Goal: Complete application form

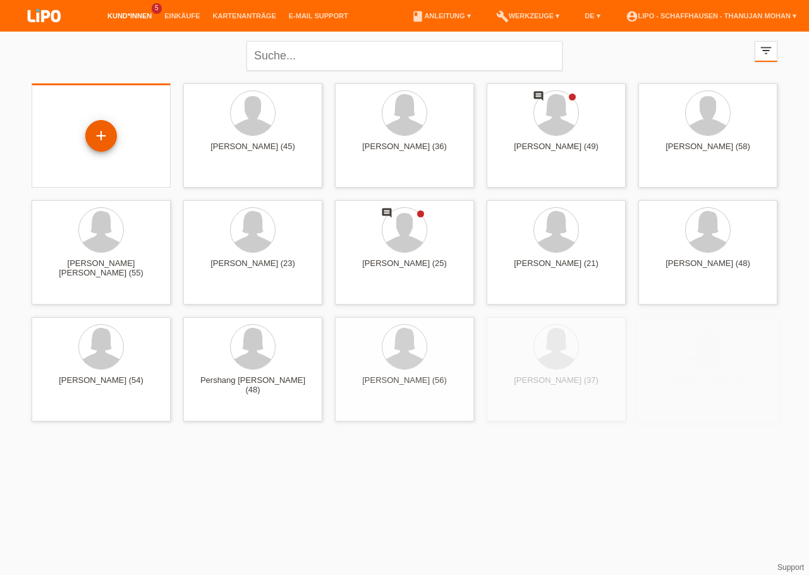
click at [95, 142] on div "+" at bounding box center [101, 135] width 30 height 21
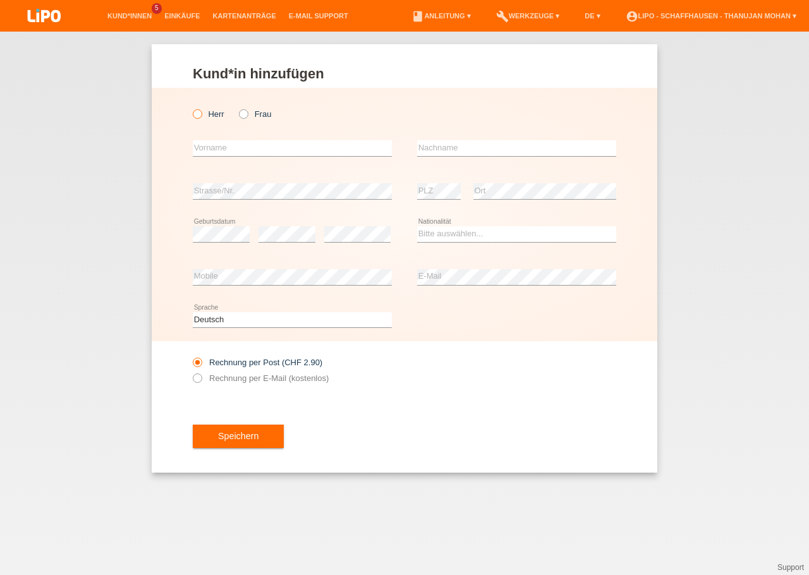
click at [202, 111] on label "Herr" at bounding box center [209, 113] width 32 height 9
click at [201, 111] on input "Herr" at bounding box center [197, 113] width 8 height 8
radio input "true"
click at [220, 154] on input "text" at bounding box center [292, 148] width 199 height 16
type input "Bakhtyar"
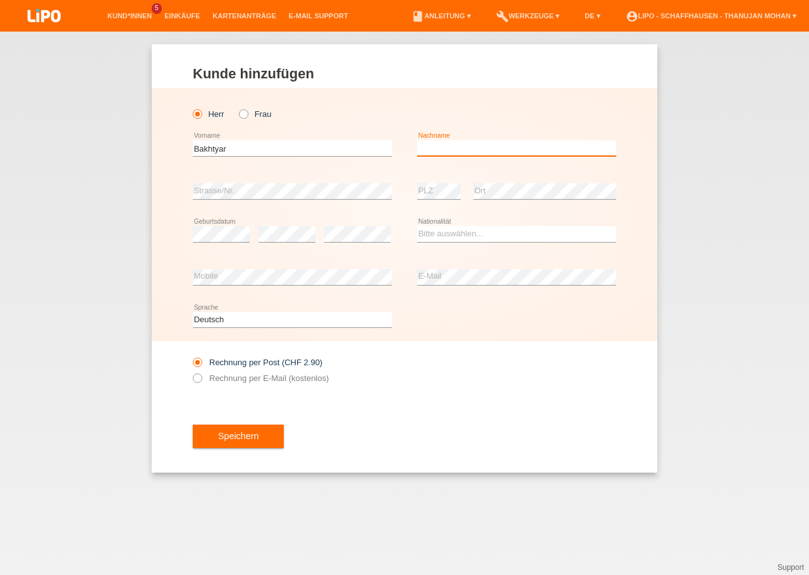
click at [417, 152] on input "text" at bounding box center [516, 148] width 199 height 16
type input "Stanikzai"
click at [417, 226] on select "Bitte auswählen... Schweiz Deutschland Liechtenstein Österreich ------------ Af…" at bounding box center [516, 233] width 199 height 15
select select "AF"
click at [0, 0] on option "Afghanistan" at bounding box center [0, 0] width 0 height 0
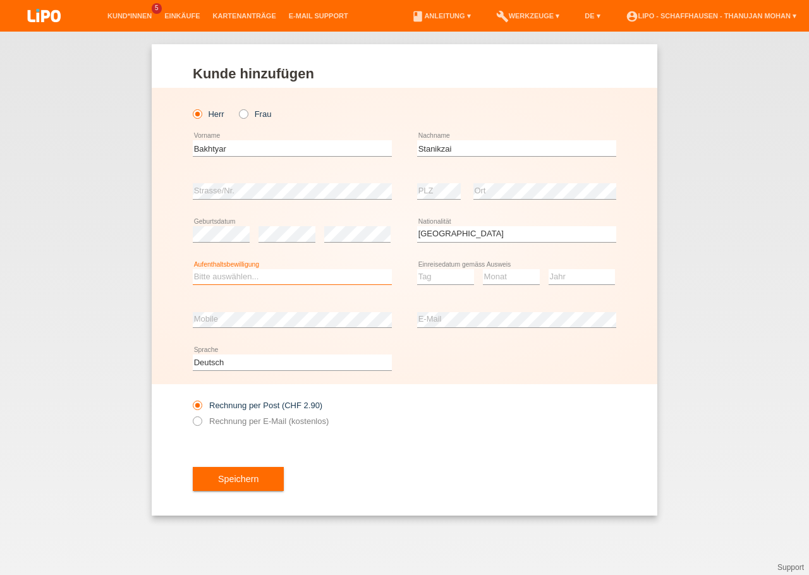
click at [193, 269] on select "Bitte auswählen... C B B - Flüchtlingsstatus Andere" at bounding box center [292, 276] width 199 height 15
select select "B"
click at [0, 0] on option "B" at bounding box center [0, 0] width 0 height 0
click at [417, 269] on select "Tag 01 02 03 04 05 06 07 08 09 10 11" at bounding box center [445, 276] width 57 height 15
select select "05"
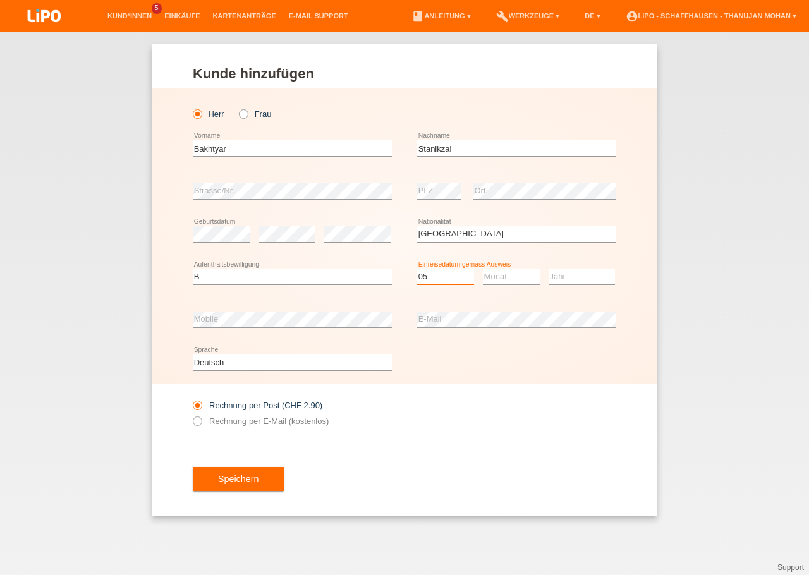
click at [0, 0] on option "05" at bounding box center [0, 0] width 0 height 0
click at [483, 269] on select "Monat 01 02 03 04 05 06 07 08 09 10 11" at bounding box center [511, 276] width 57 height 15
select select "08"
click at [0, 0] on option "08" at bounding box center [0, 0] width 0 height 0
click at [549, 269] on select "Jahr 2025 2024 2023 2022 2021 2020 2019 2018 2017 2016 2015 2014 2013 2012 2011…" at bounding box center [582, 276] width 66 height 15
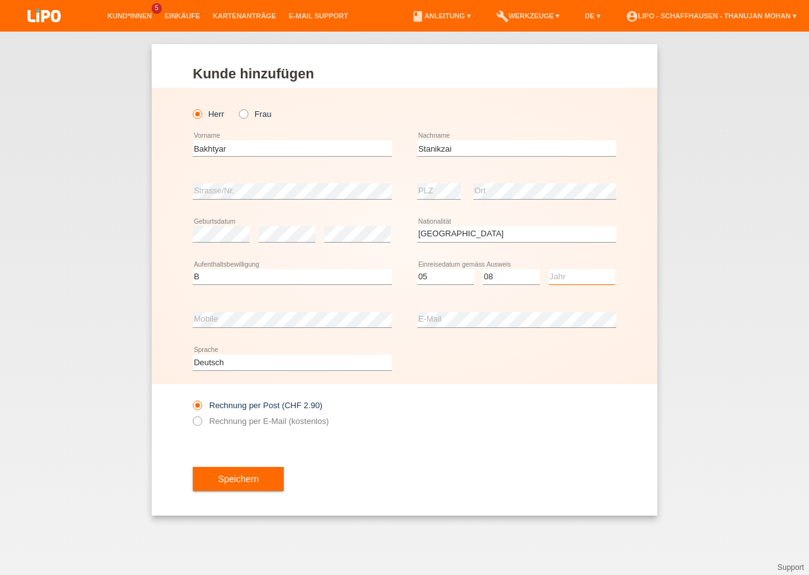
select select "2016"
click at [0, 0] on option "2016" at bounding box center [0, 0] width 0 height 0
click at [280, 310] on div "error Mobile" at bounding box center [292, 319] width 199 height 43
click at [367, 438] on div "Rechnung per Post (CHF 2.90) Rechnung per E-Mail (kostenlos)" at bounding box center [292, 413] width 199 height 58
click at [254, 472] on button "Speichern" at bounding box center [238, 479] width 91 height 24
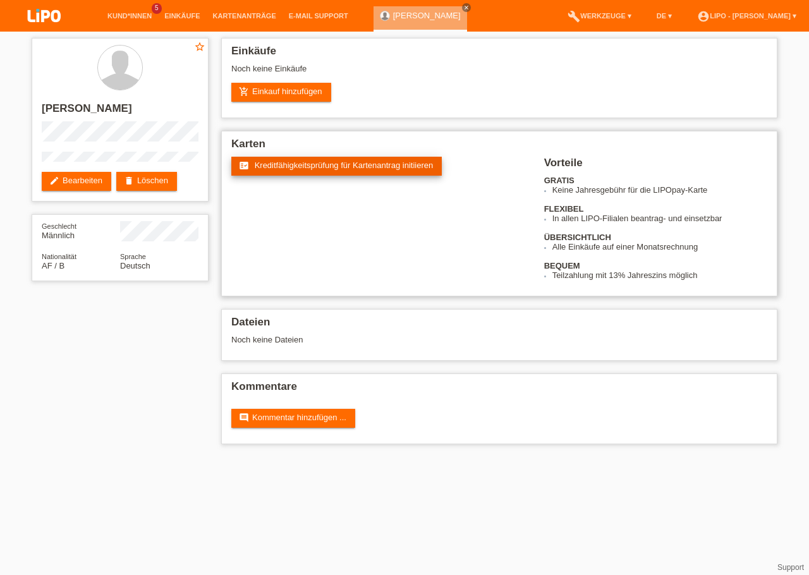
click at [342, 160] on link "fact_check Kreditfähigkeitsprüfung für Kartenantrag initiieren" at bounding box center [336, 166] width 211 height 19
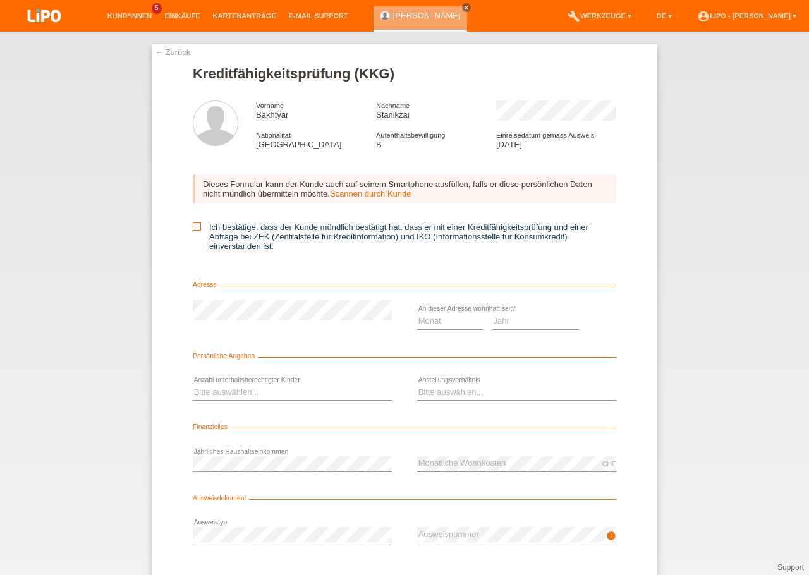
click at [195, 228] on icon at bounding box center [197, 227] width 8 height 8
click at [195, 228] on input "Ich bestätige, dass der Kunde mündlich bestätigt hat, dass er mit einer Kreditf…" at bounding box center [197, 227] width 8 height 8
checkbox input "true"
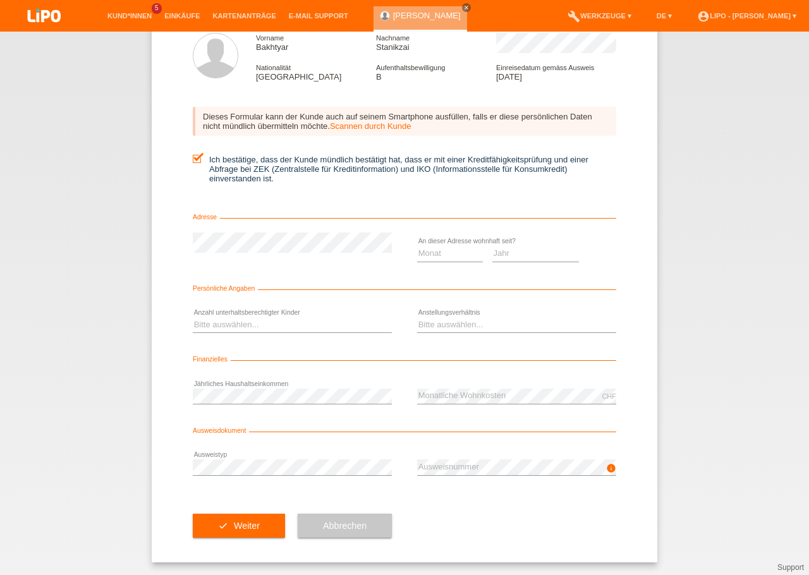
scroll to position [73, 0]
click at [492, 246] on select "Jahr 2025 2024 2023 2022 2021 2020 2019 2018 2017 2016 2015 2014 2013 2012 2011…" at bounding box center [535, 253] width 87 height 15
select select "2024"
click at [0, 0] on option "2024" at bounding box center [0, 0] width 0 height 0
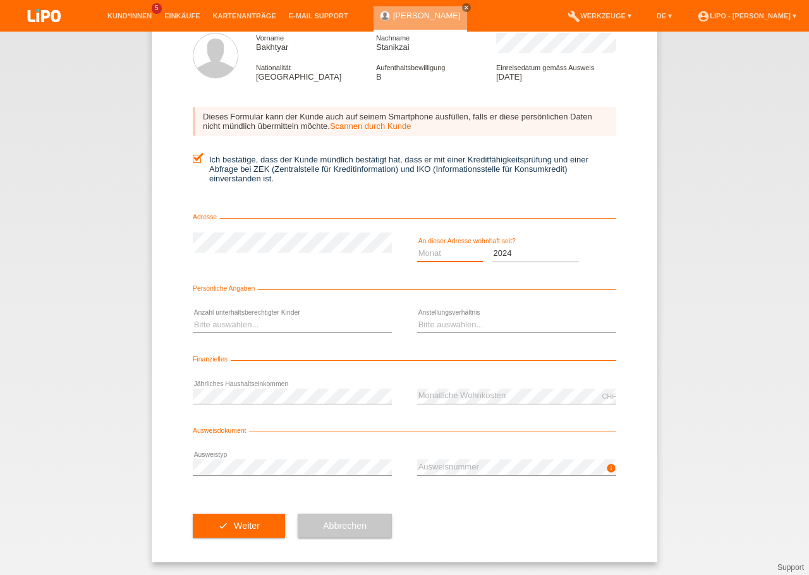
click at [417, 246] on select "Monat 01 02 03 04 05 06 07 08 09 10" at bounding box center [450, 253] width 66 height 15
select select "11"
click at [0, 0] on option "11" at bounding box center [0, 0] width 0 height 0
click at [193, 317] on select "Bitte auswählen... 0 1 2 3 4 5 6 7 8 9" at bounding box center [292, 324] width 199 height 15
select select "0"
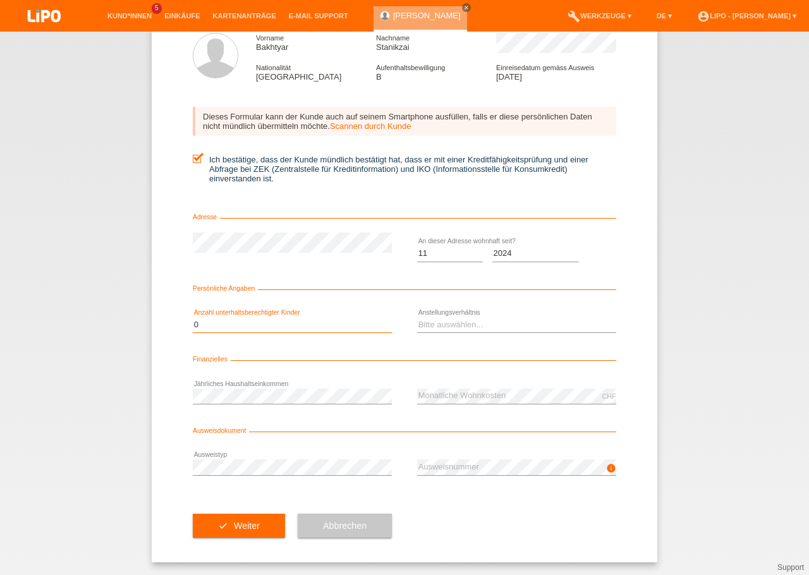
click at [0, 0] on option "0" at bounding box center [0, 0] width 0 height 0
click at [417, 317] on select "Bitte auswählen... Unbefristet Befristet Lehrling/Student Pensioniert Nicht arb…" at bounding box center [516, 324] width 199 height 15
select select "UNLIMITED"
click at [0, 0] on option "Unbefristet" at bounding box center [0, 0] width 0 height 0
click at [447, 521] on div "check Weiter Abbrechen" at bounding box center [405, 525] width 424 height 73
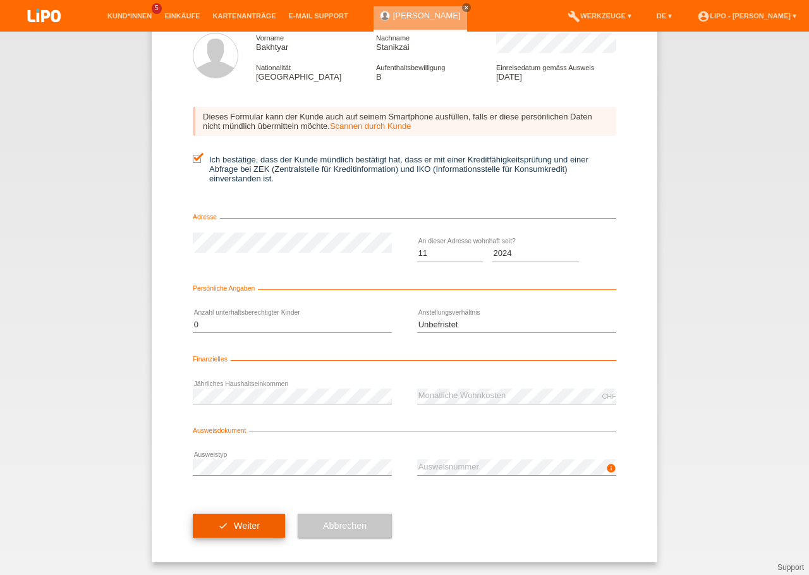
click at [257, 518] on button "check Weiter" at bounding box center [239, 526] width 92 height 24
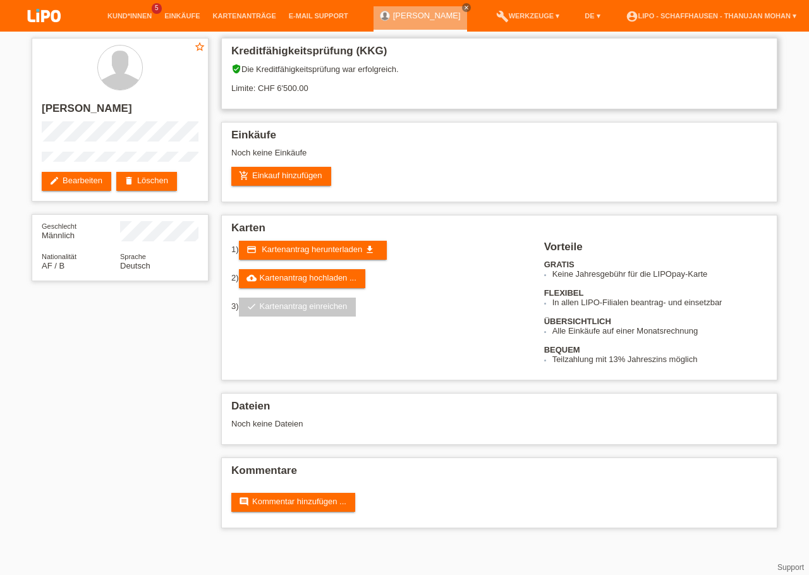
drag, startPoint x: 279, startPoint y: 88, endPoint x: 300, endPoint y: 89, distance: 21.5
click at [300, 89] on div "verified_user Die Kreditfähigkeitsprüfung war erfolgreich. Limite: CHF 6'500.00" at bounding box center [499, 83] width 536 height 39
click at [432, 176] on div "add_shopping_cart Einkauf hinzufügen" at bounding box center [499, 176] width 536 height 19
click at [30, 9] on img at bounding box center [44, 17] width 63 height 34
